Goal: Task Accomplishment & Management: Manage account settings

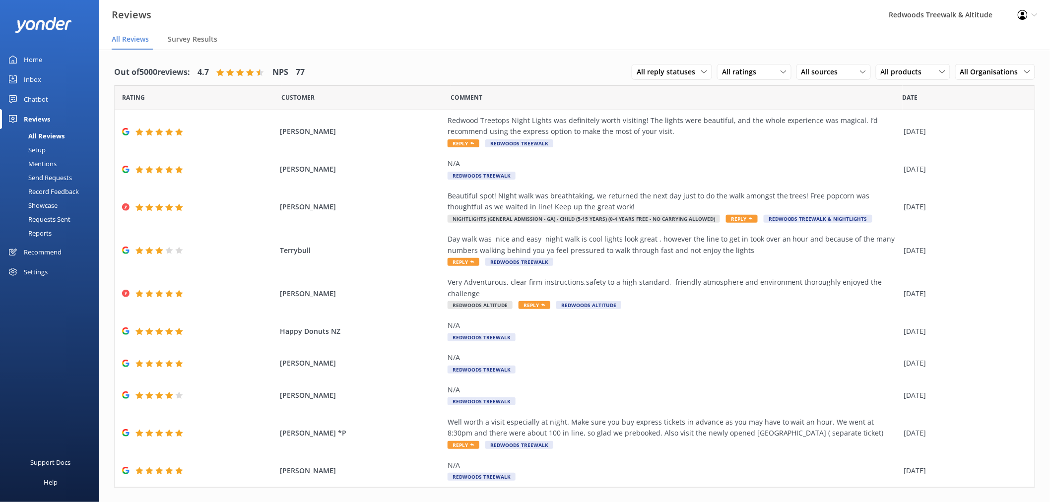
click at [35, 61] on div "Home" at bounding box center [33, 60] width 18 height 20
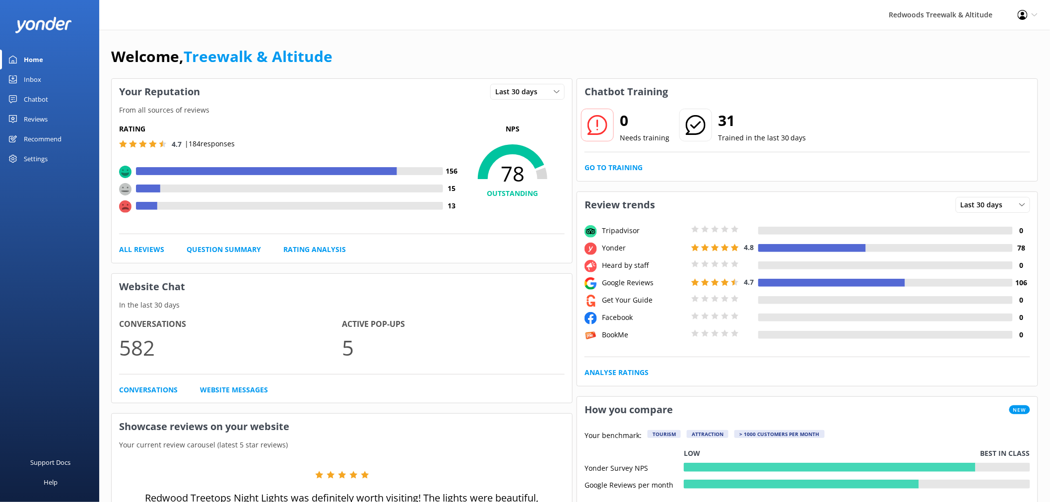
click at [69, 114] on link "Reviews" at bounding box center [49, 119] width 99 height 20
